Goal: Task Accomplishment & Management: Complete application form

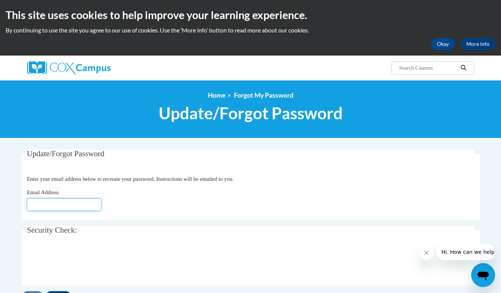
click at [62, 201] on input "Email Address" at bounding box center [64, 204] width 75 height 13
type input "[PERSON_NAME][EMAIL_ADDRESS][PERSON_NAME][DOMAIN_NAME]"
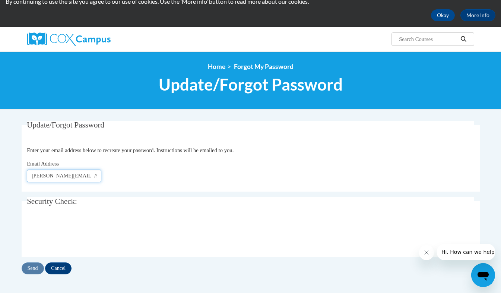
scroll to position [86, 0]
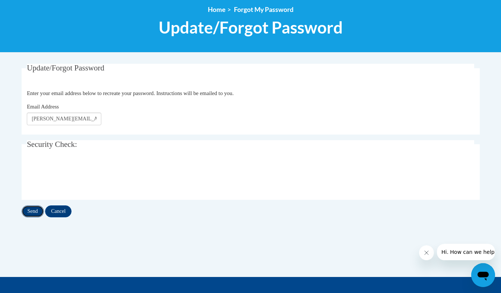
click at [32, 211] on input "Send" at bounding box center [33, 211] width 22 height 12
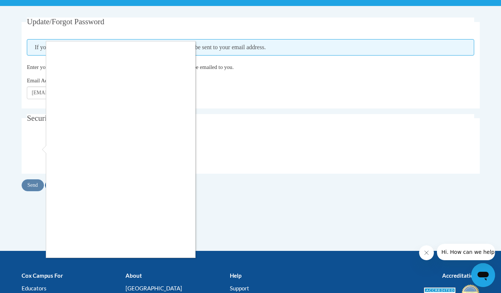
scroll to position [133, 0]
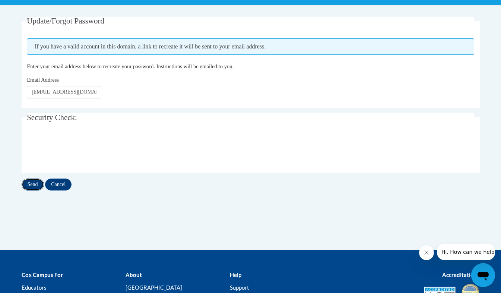
click at [34, 184] on input "Send" at bounding box center [33, 184] width 22 height 12
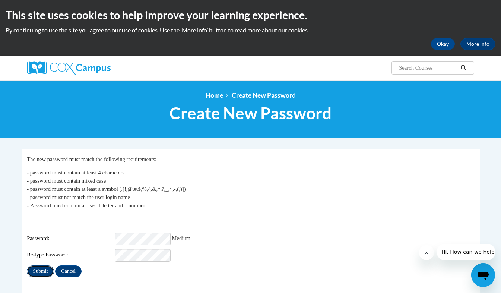
click at [41, 265] on input "Submit" at bounding box center [40, 271] width 27 height 12
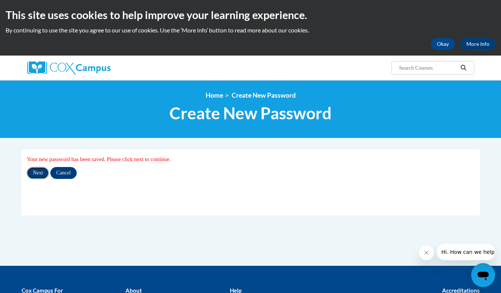
click at [39, 175] on input "Next" at bounding box center [38, 173] width 22 height 12
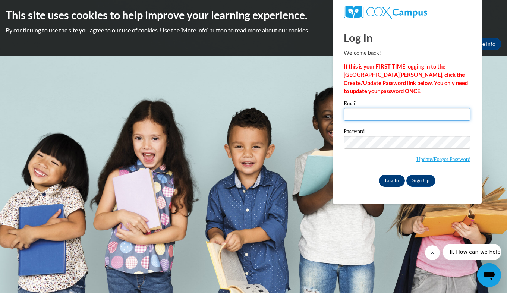
type input "lorie.parker@westpoint.k12.ms.us"
click at [392, 182] on input "Log In" at bounding box center [392, 181] width 26 height 12
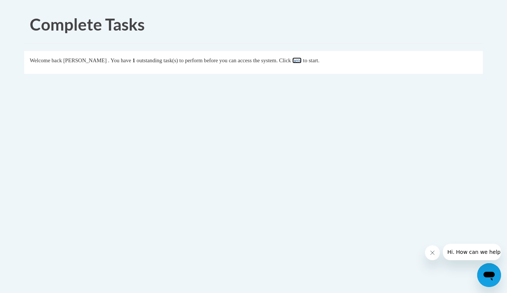
click at [301, 62] on link "here" at bounding box center [296, 60] width 9 height 6
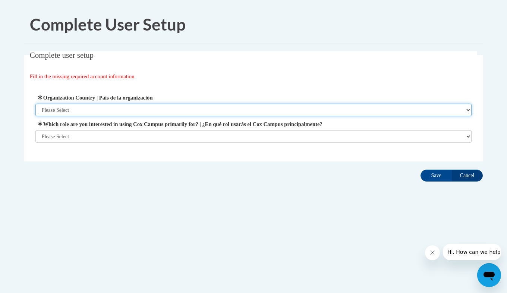
click at [94, 113] on select "Please Select United States | Estados Unidos Outside of the United States | Fue…" at bounding box center [253, 110] width 436 height 13
select select "ad49bcad-a171-4b2e-b99c-48b446064914"
click at [35, 104] on select "Please Select United States | Estados Unidos Outside of the United States | Fue…" at bounding box center [253, 110] width 436 height 13
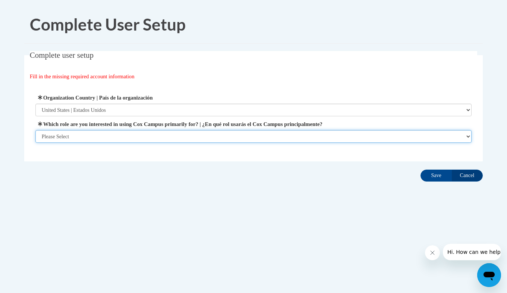
click at [469, 135] on select "Please Select College/University | Colegio/Universidad Community/Nonprofit Part…" at bounding box center [253, 136] width 436 height 13
select select "fbf2d438-af2f-41f8-98f1-81c410e29de3"
click at [35, 143] on select "Please Select College/University | Colegio/Universidad Community/Nonprofit Part…" at bounding box center [253, 136] width 436 height 13
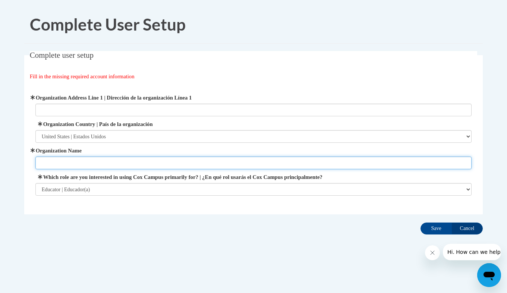
click at [63, 165] on input "Organization Name" at bounding box center [253, 162] width 436 height 13
type input "West Clay Elementary"
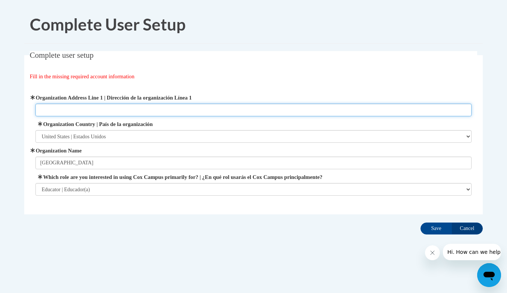
click at [90, 110] on input "Organization Address Line 1 | Dirección de la organización Línea 1" at bounding box center [253, 110] width 436 height 13
type input "450 Joe Stevens Road Cedar Bluff, Ms."
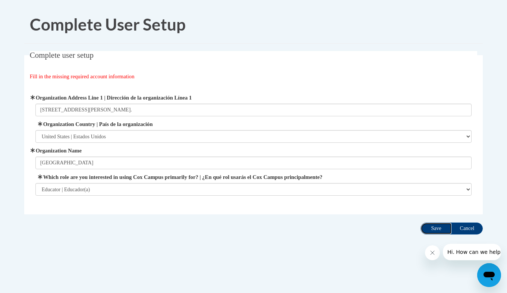
click at [438, 231] on input "Save" at bounding box center [435, 228] width 31 height 12
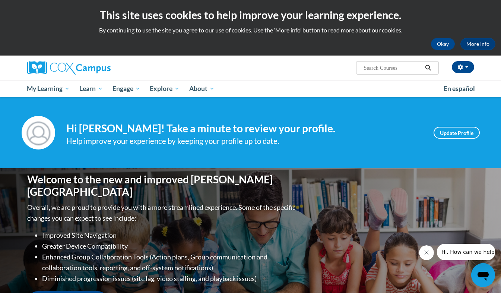
click at [370, 68] on input "Search..." at bounding box center [393, 67] width 60 height 9
type input "Early Care and Learning"
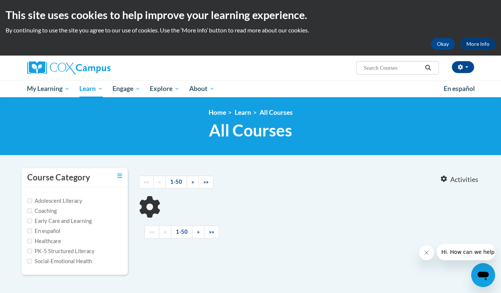
type input "Early Care and Learning"
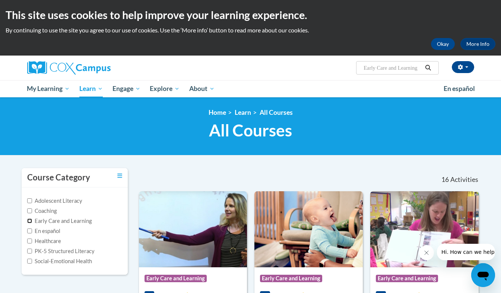
click at [29, 219] on input "Early Care and Learning" at bounding box center [29, 220] width 5 height 5
checkbox input "true"
click at [416, 69] on input "Early Care and Learning" at bounding box center [393, 67] width 60 height 9
click at [389, 67] on input "coaching" at bounding box center [393, 67] width 60 height 9
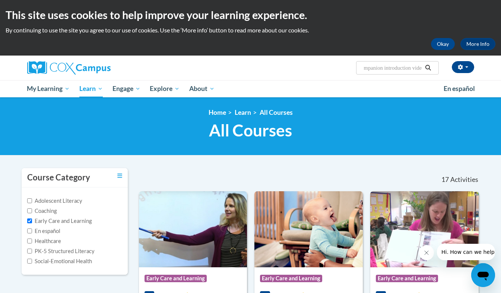
type input "coaching companion introduction video"
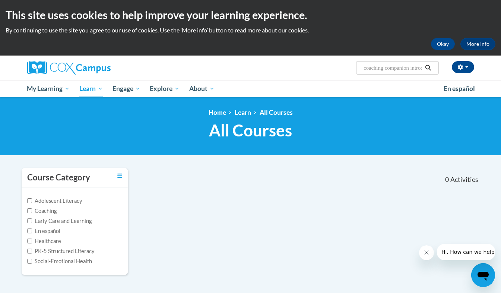
click at [411, 72] on input "coaching companion introduction video" at bounding box center [393, 67] width 60 height 9
click at [417, 67] on input "n introduction video" at bounding box center [393, 67] width 60 height 9
type input "n"
type input "coaching companion introduction video"
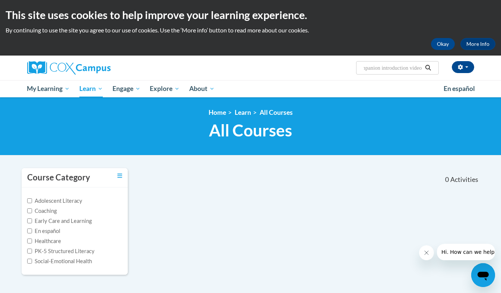
scroll to position [0, 36]
type input "coaching companion introduction video"
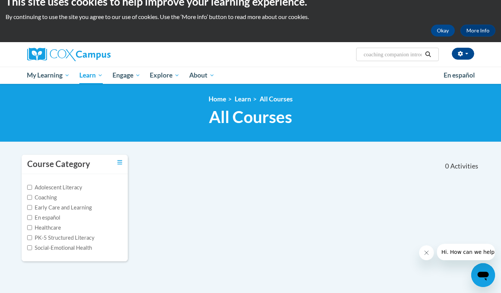
scroll to position [13, 0]
